Goal: Task Accomplishment & Management: Manage account settings

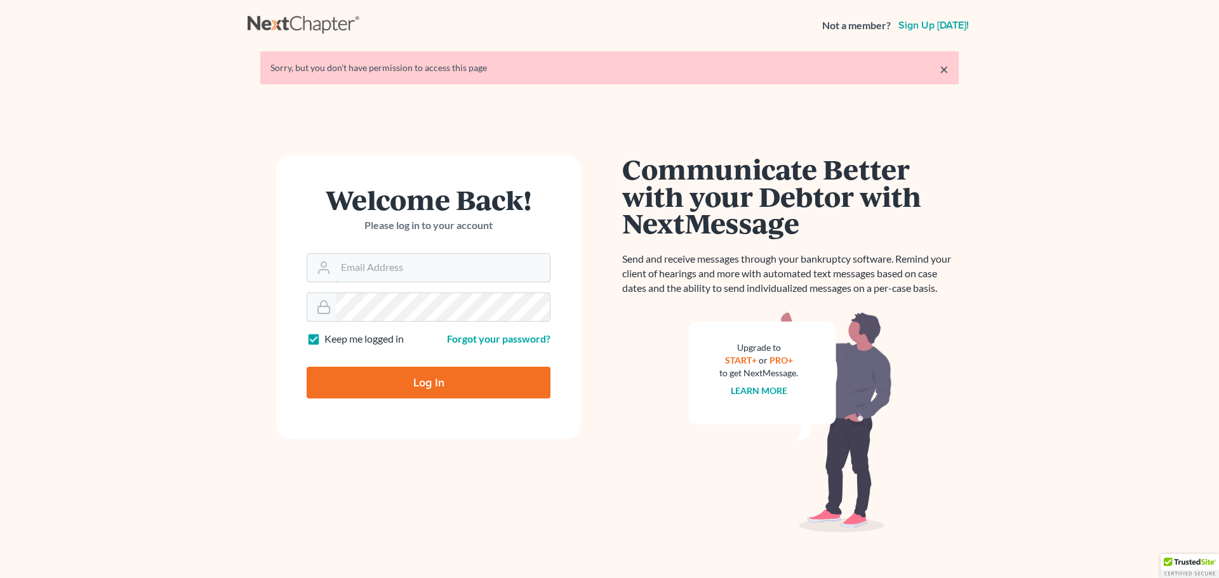
type input "bankruptcyquestions@gmail.com"
click at [426, 385] on input "Log In" at bounding box center [429, 383] width 244 height 32
type input "Thinking..."
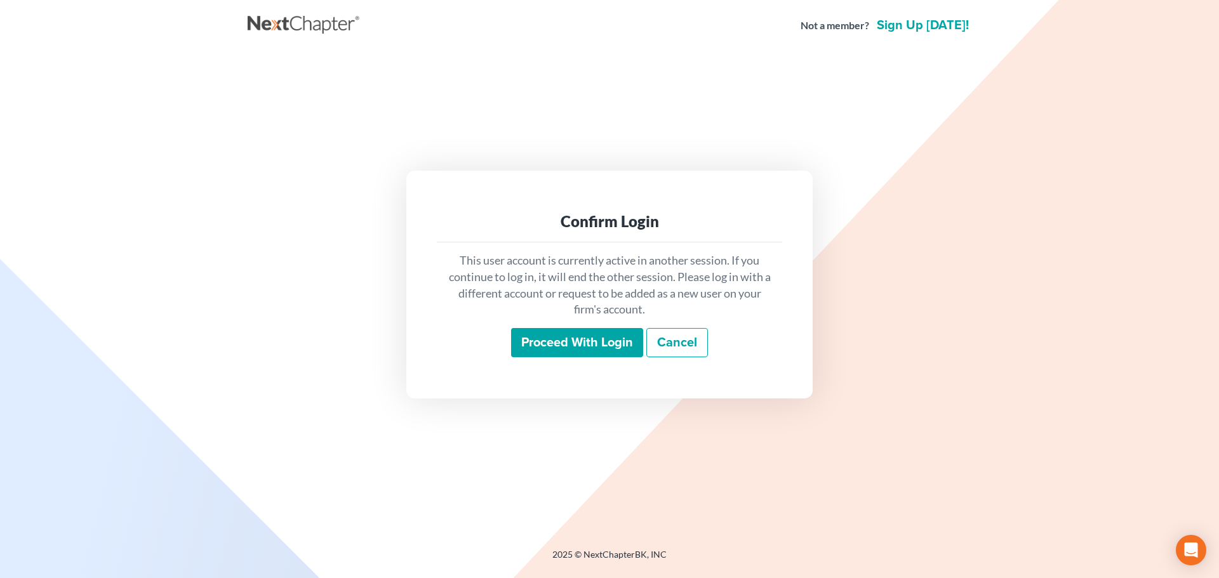
click at [578, 340] on input "Proceed with login" at bounding box center [577, 342] width 132 height 29
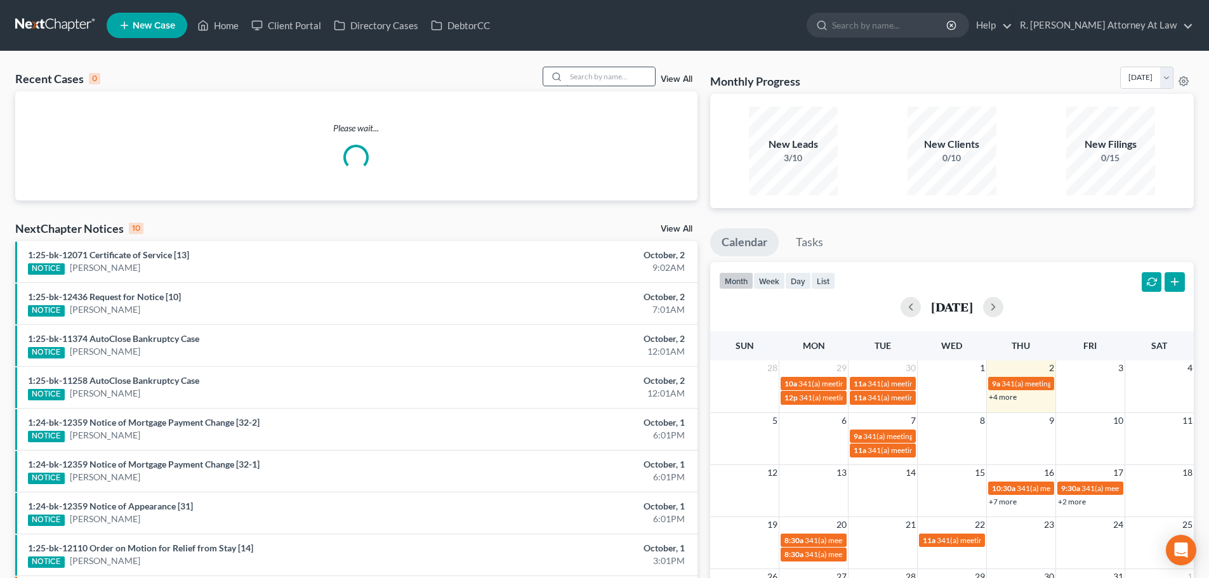
click at [575, 75] on input "search" at bounding box center [610, 76] width 89 height 18
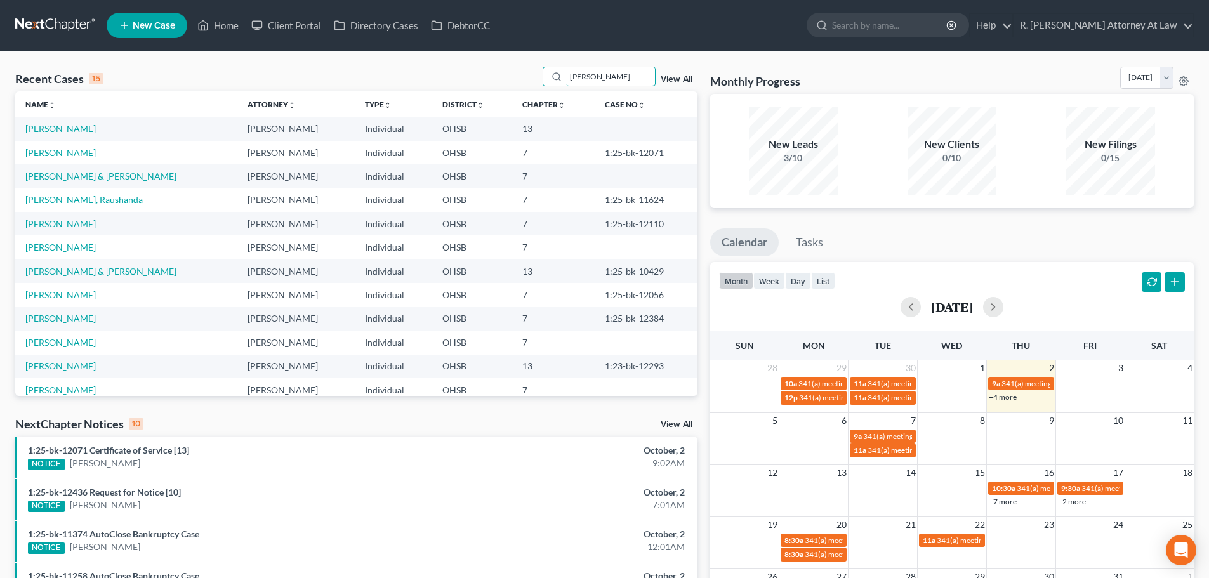
type input "dorsett"
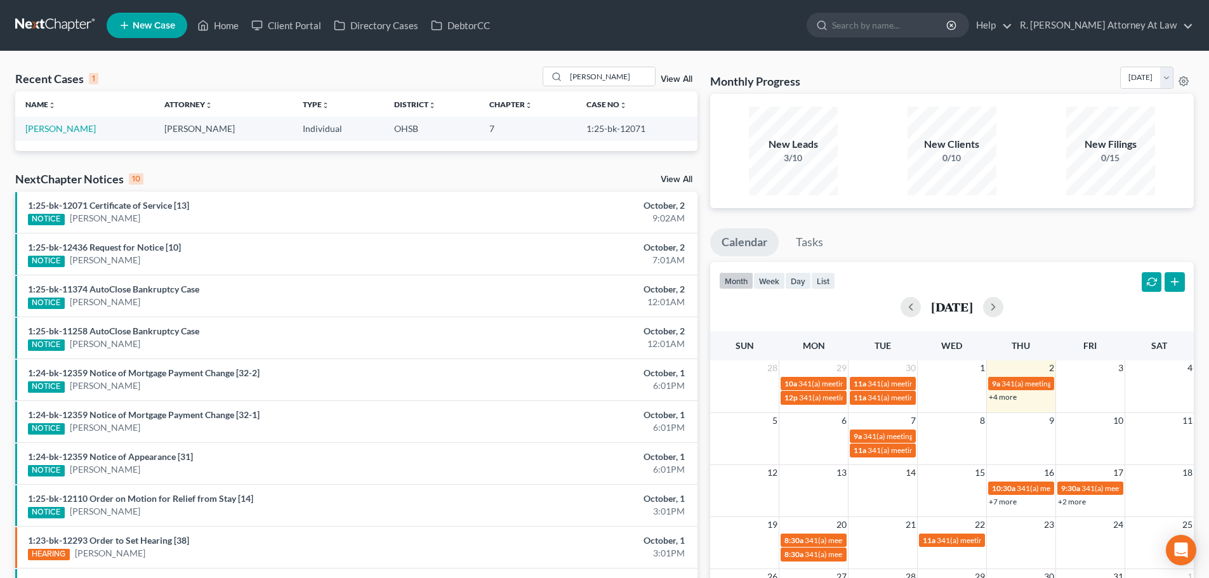
drag, startPoint x: 44, startPoint y: 153, endPoint x: 41, endPoint y: 147, distance: 7.1
click at [44, 150] on div "Recent Cases 1 dorsett View All Name unfold_more expand_more expand_less Attorn…" at bounding box center [356, 381] width 695 height 628
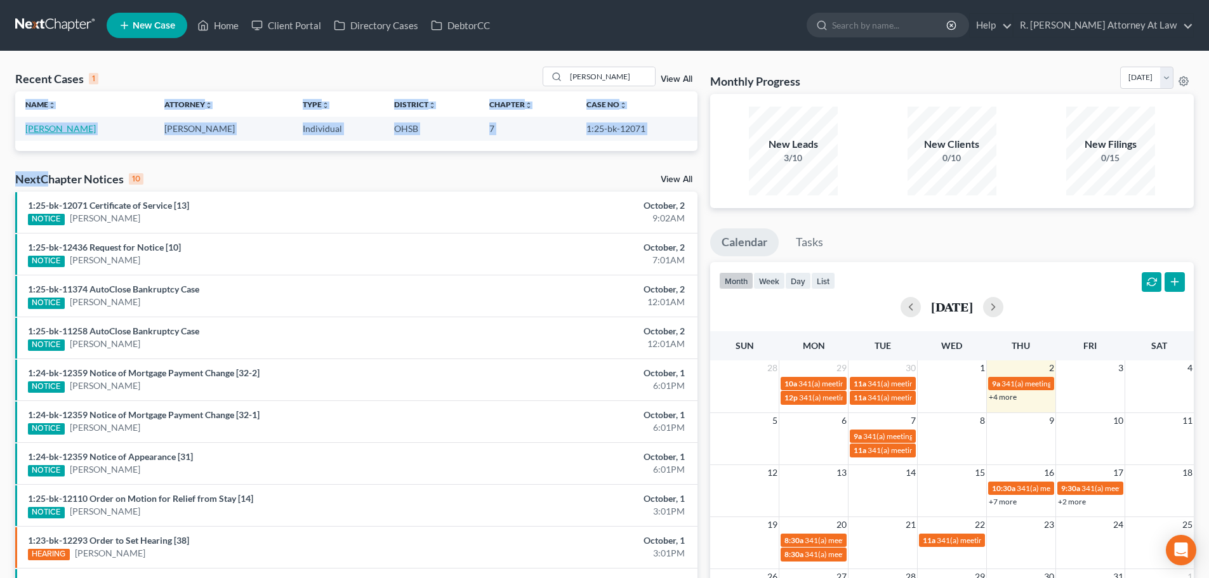
click at [45, 129] on link "Dorsett, Vickie" at bounding box center [60, 128] width 70 height 11
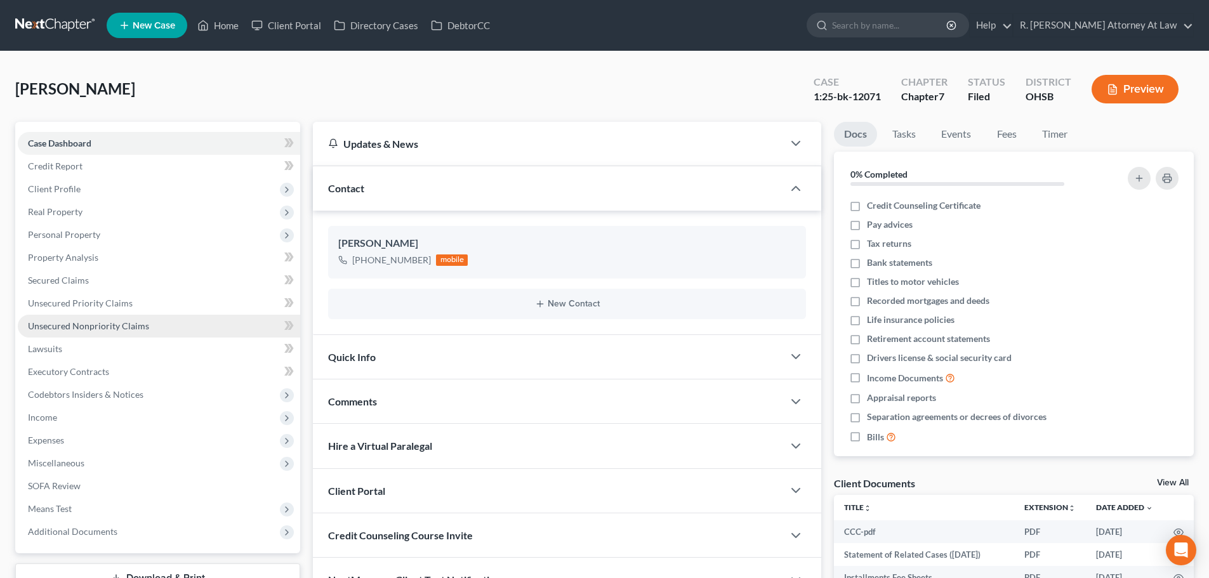
click at [42, 323] on span "Unsecured Nonpriority Claims" at bounding box center [88, 326] width 121 height 11
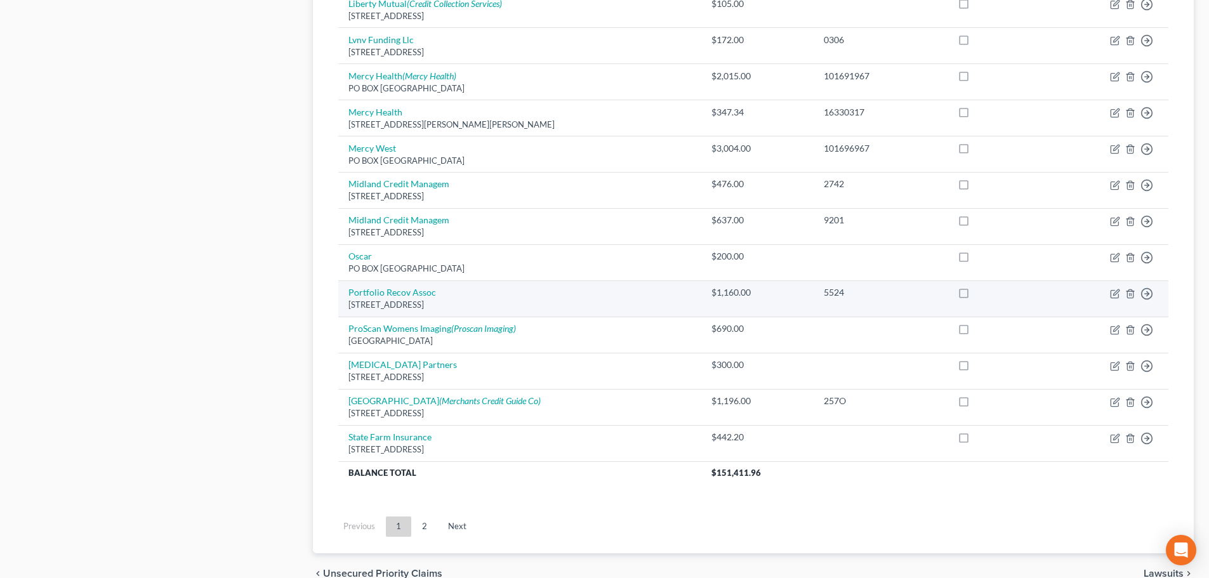
scroll to position [889, 0]
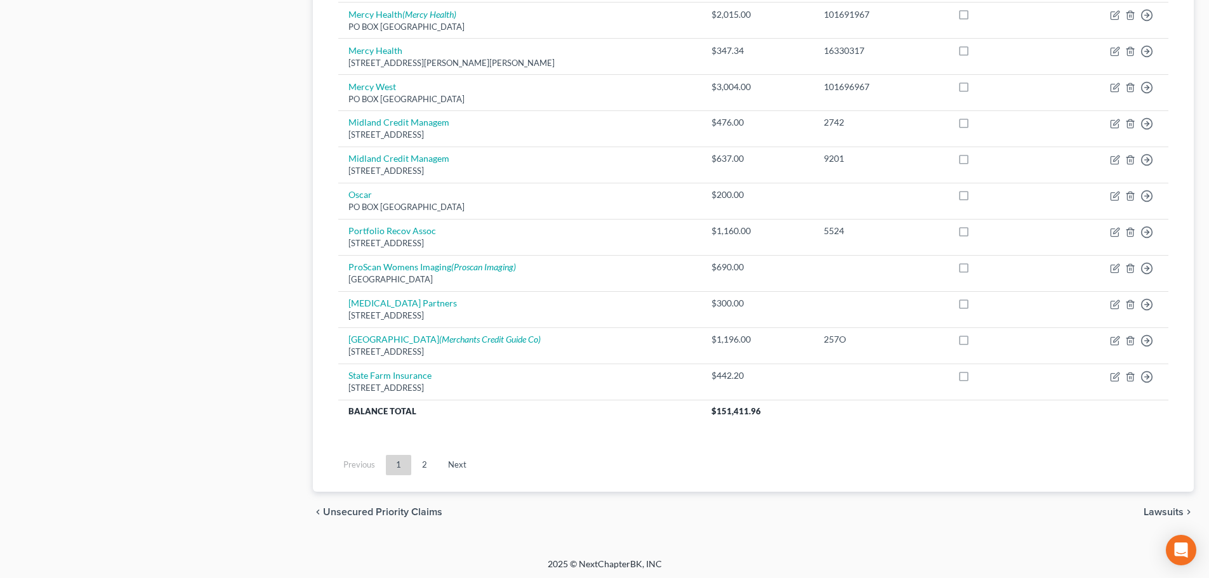
click at [425, 468] on link "2" at bounding box center [424, 465] width 25 height 20
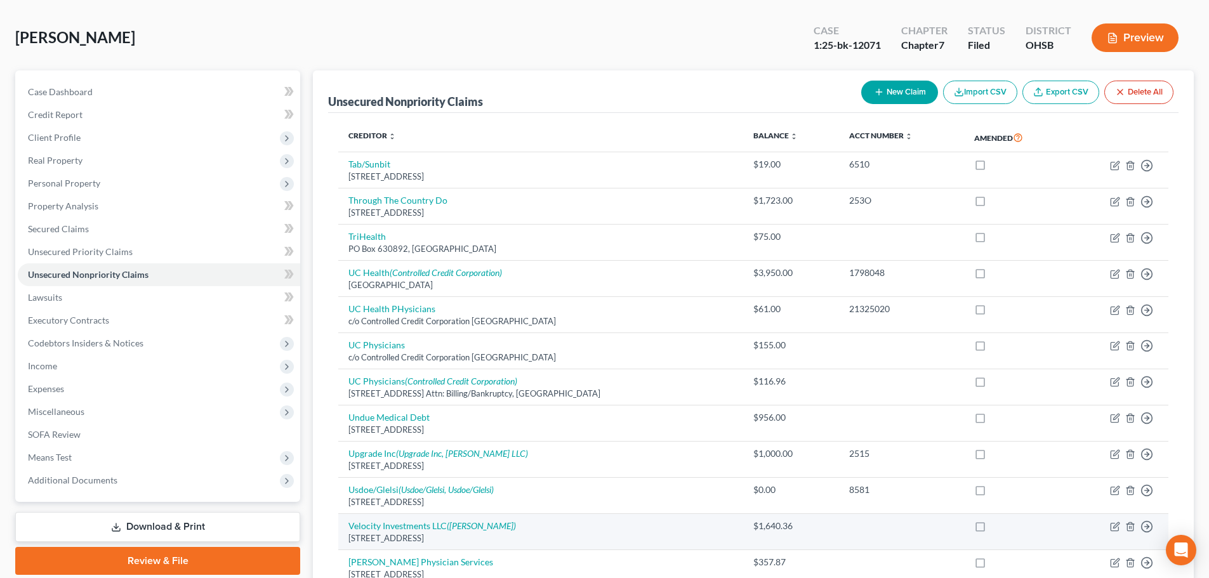
scroll to position [22, 0]
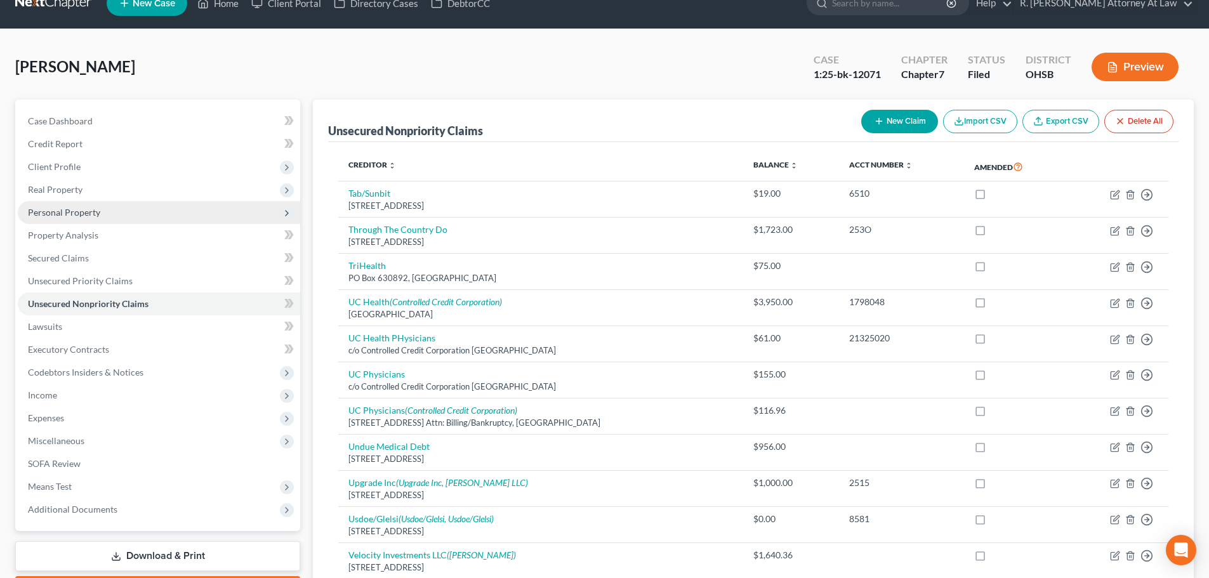
click at [56, 213] on span "Personal Property" at bounding box center [64, 212] width 72 height 11
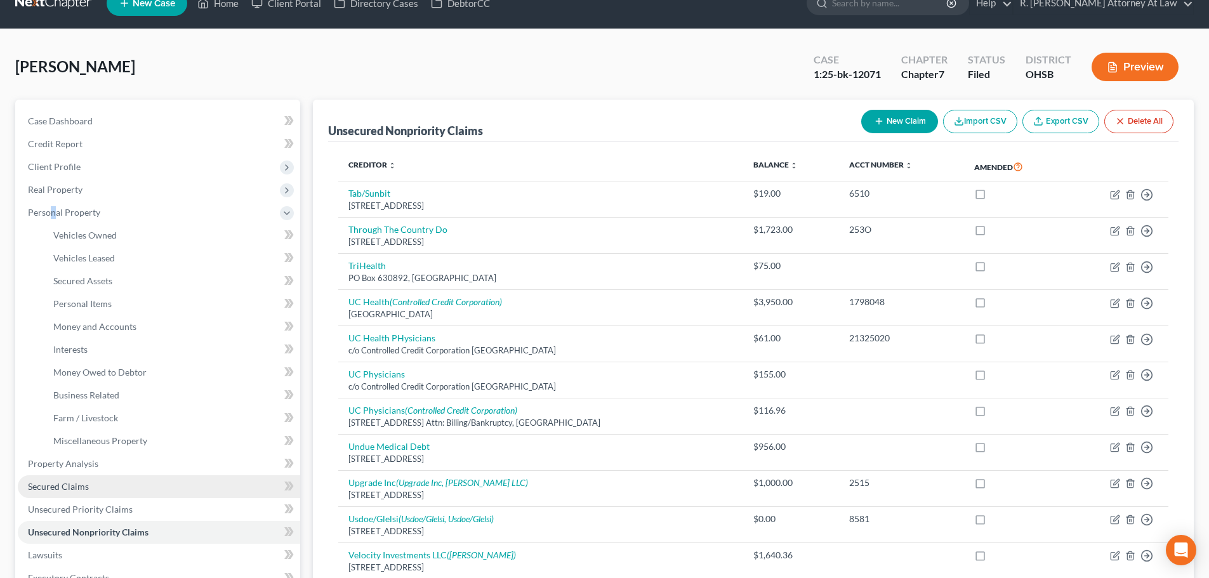
click at [60, 484] on span "Secured Claims" at bounding box center [58, 486] width 61 height 11
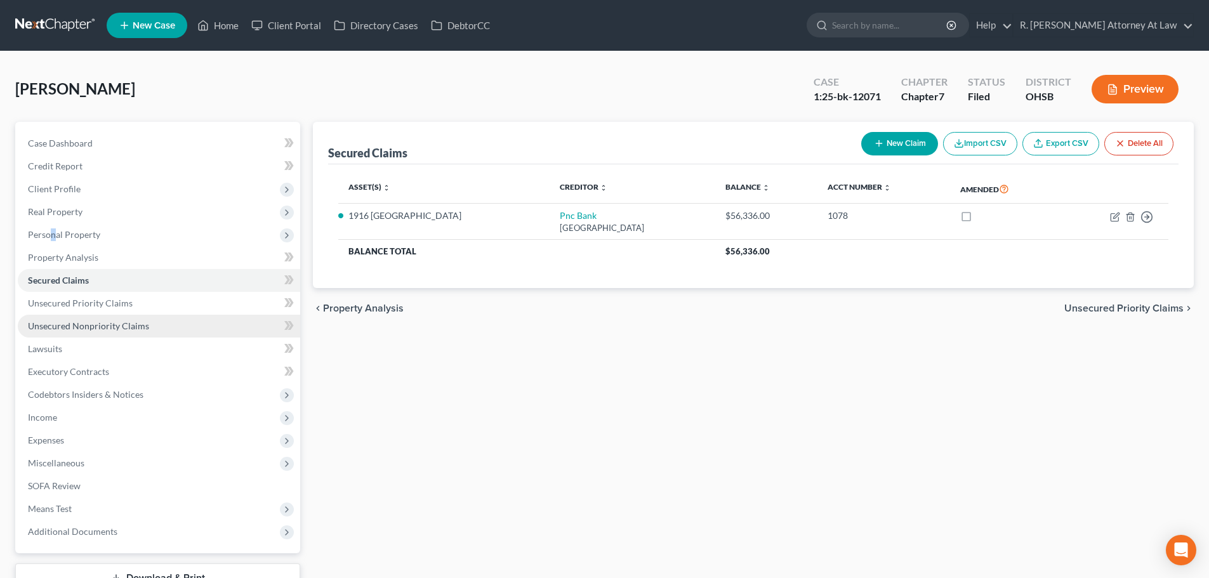
click at [56, 327] on span "Unsecured Nonpriority Claims" at bounding box center [88, 326] width 121 height 11
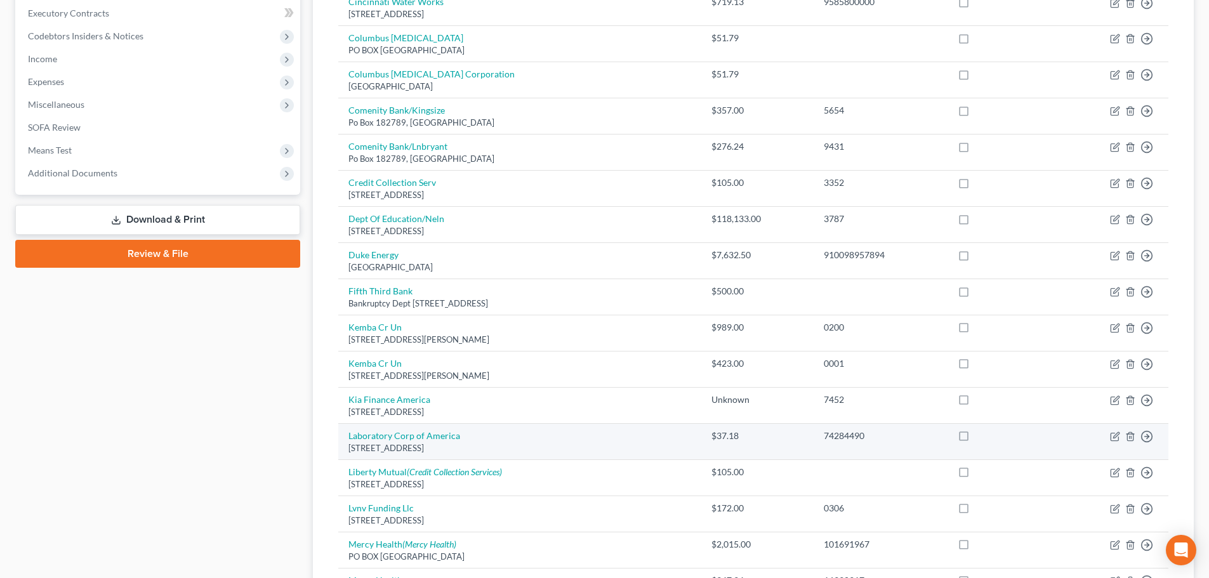
scroll to position [381, 0]
